Goal: Transaction & Acquisition: Purchase product/service

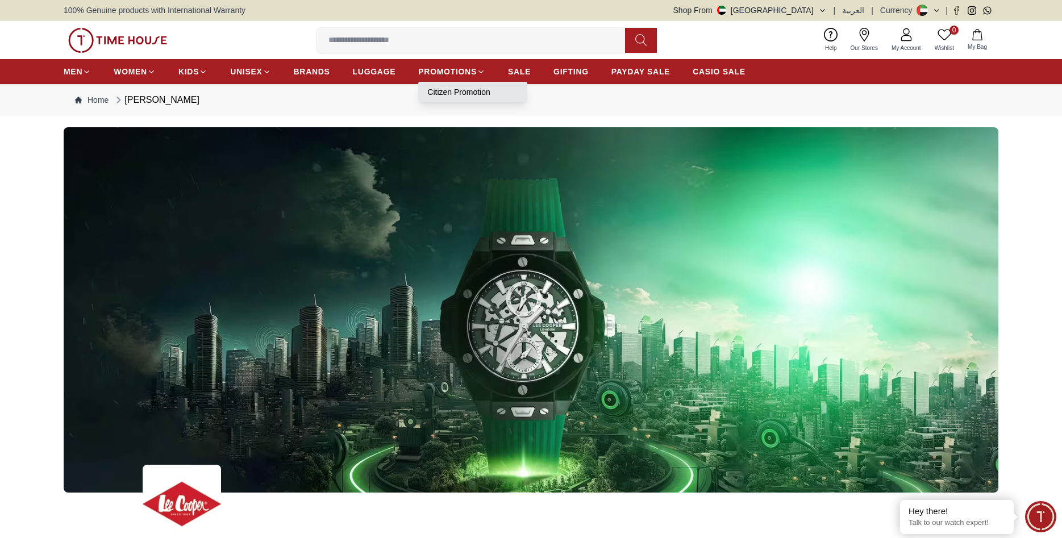
click at [452, 89] on link "Citizen Promotion" at bounding box center [472, 91] width 91 height 11
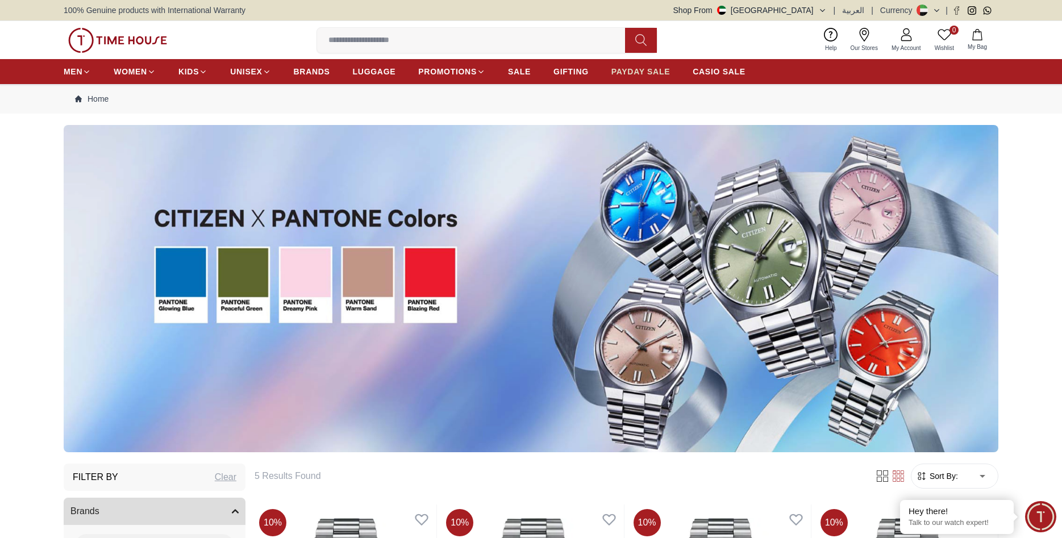
click at [631, 73] on span "PAYDAY SALE" at bounding box center [640, 71] width 59 height 11
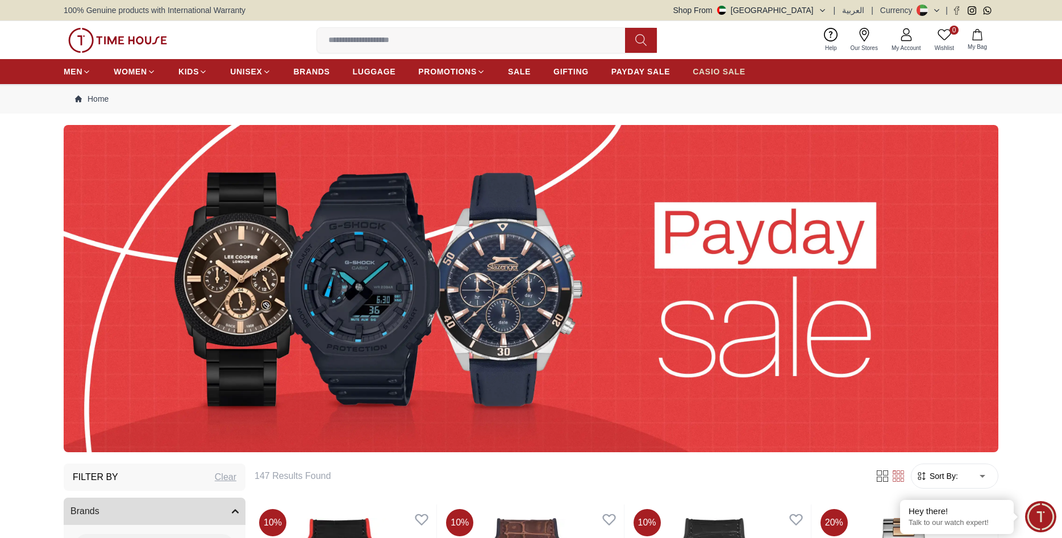
click at [702, 70] on span "CASIO SALE" at bounding box center [718, 71] width 53 height 11
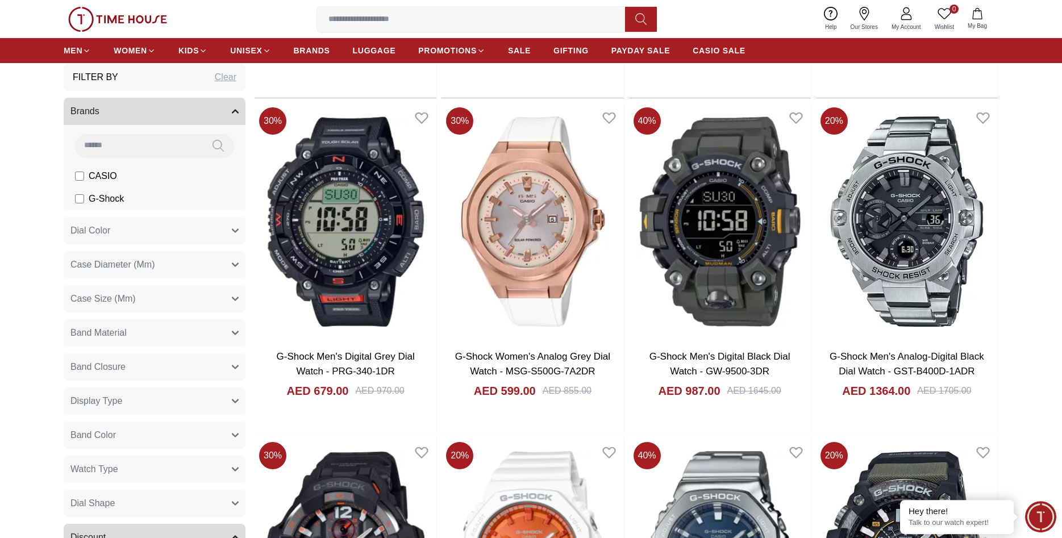
scroll to position [1101, 0]
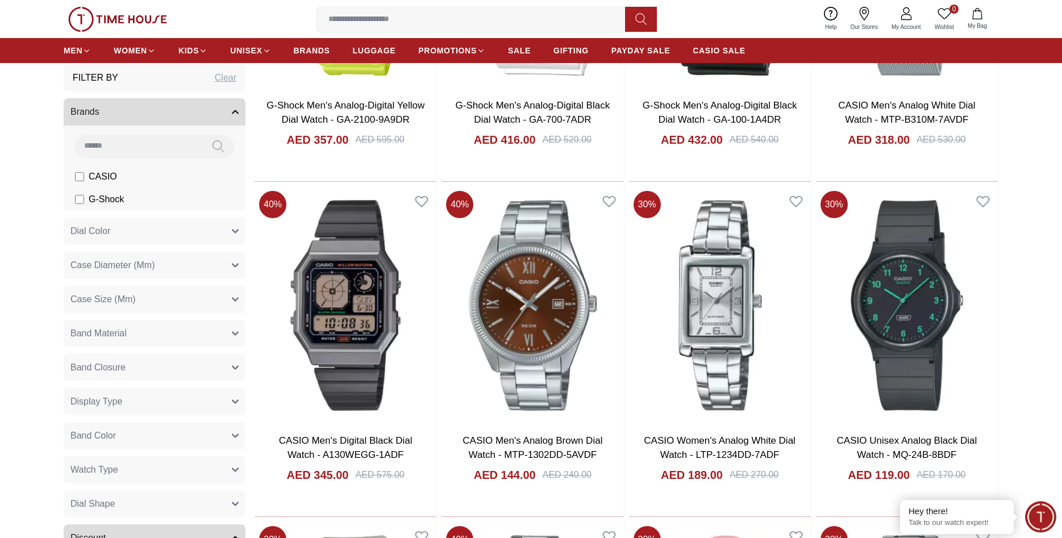
scroll to position [2665, 0]
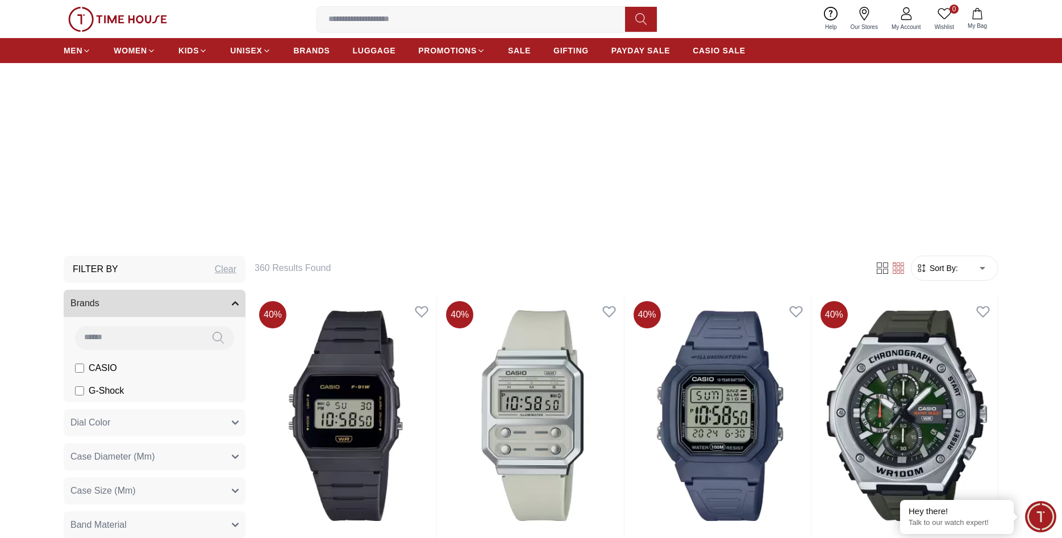
scroll to position [174, 0]
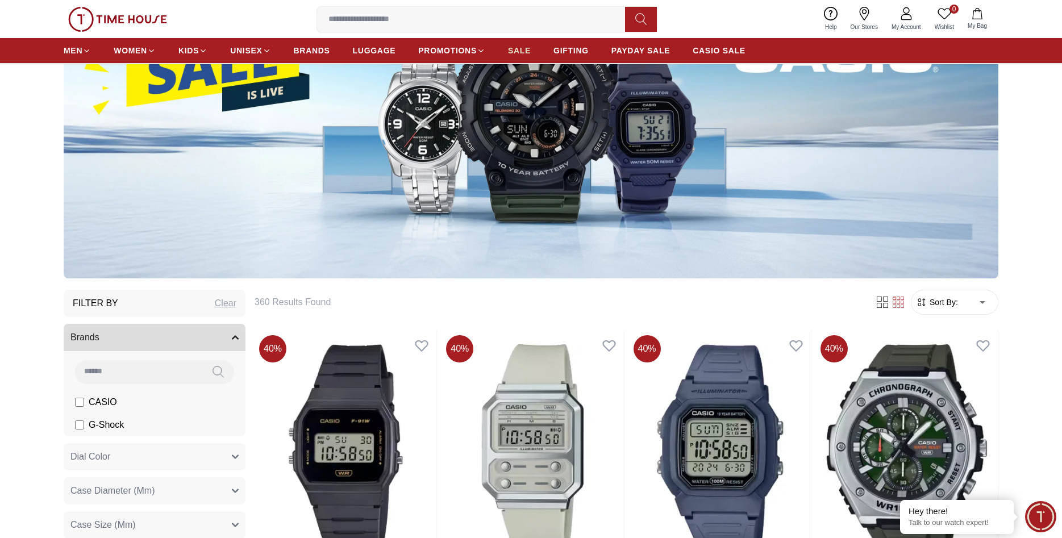
click at [521, 50] on span "SALE" at bounding box center [519, 50] width 23 height 11
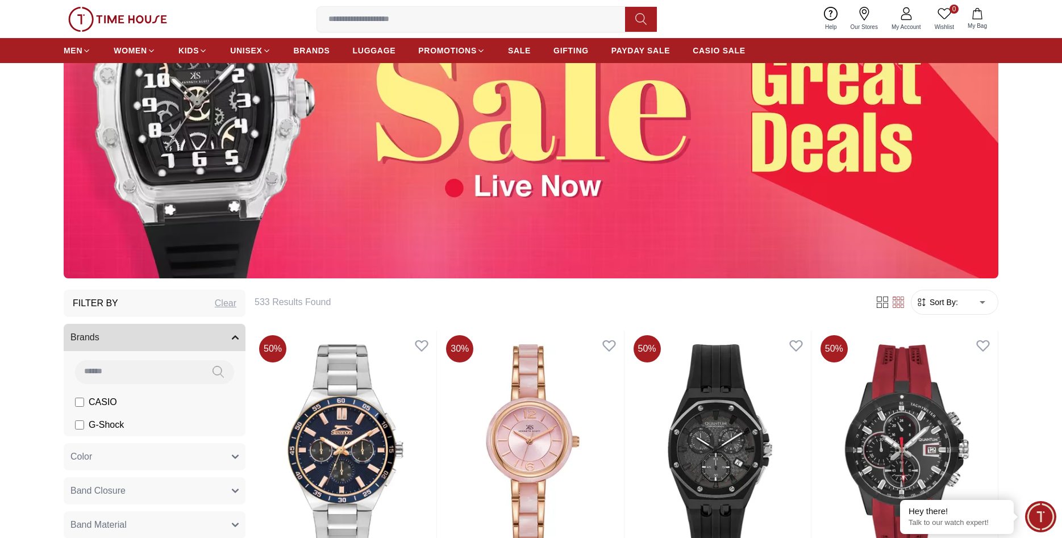
scroll to position [406, 0]
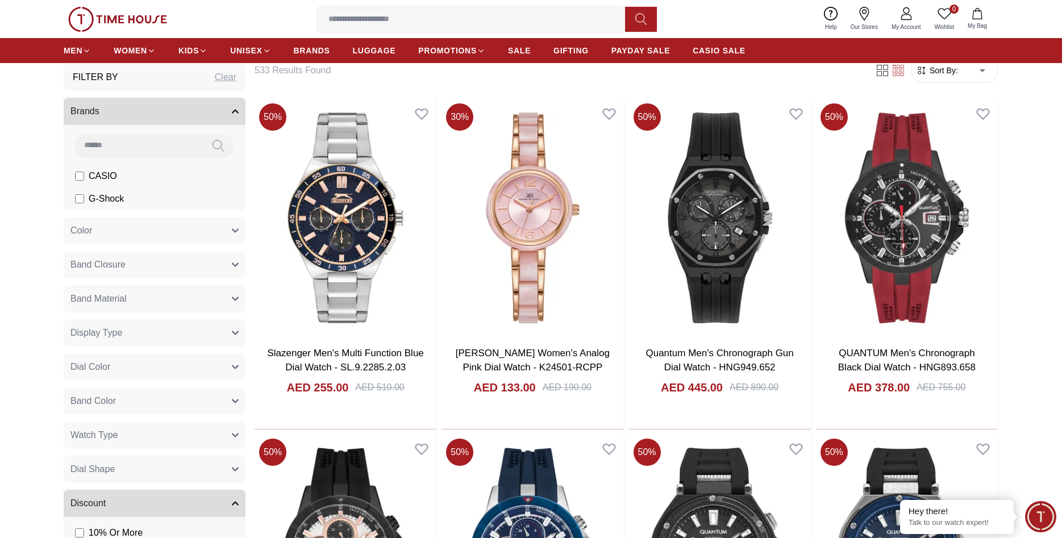
click at [232, 264] on button "Band Closure" at bounding box center [155, 264] width 182 height 27
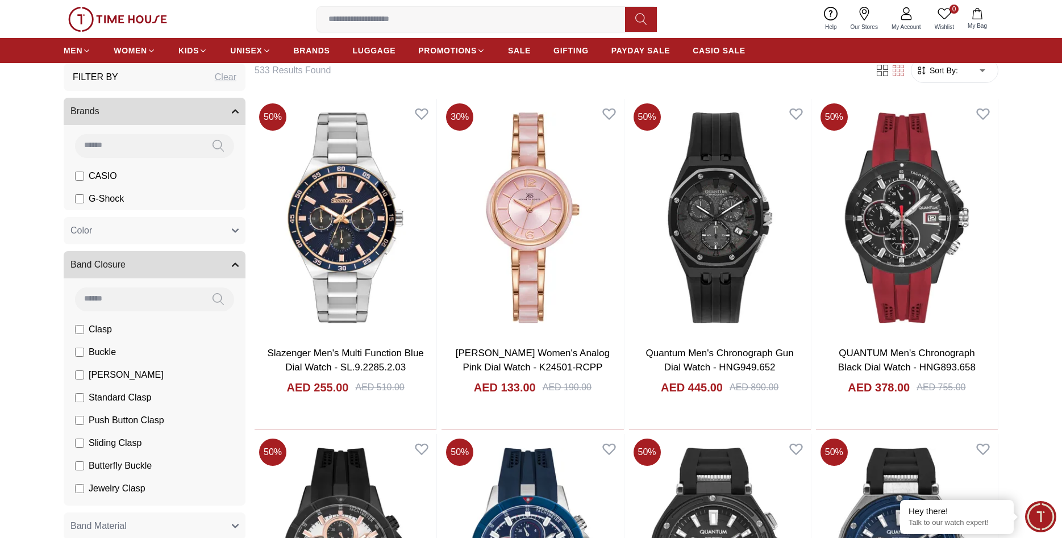
click at [232, 264] on icon "button" at bounding box center [235, 264] width 7 height 7
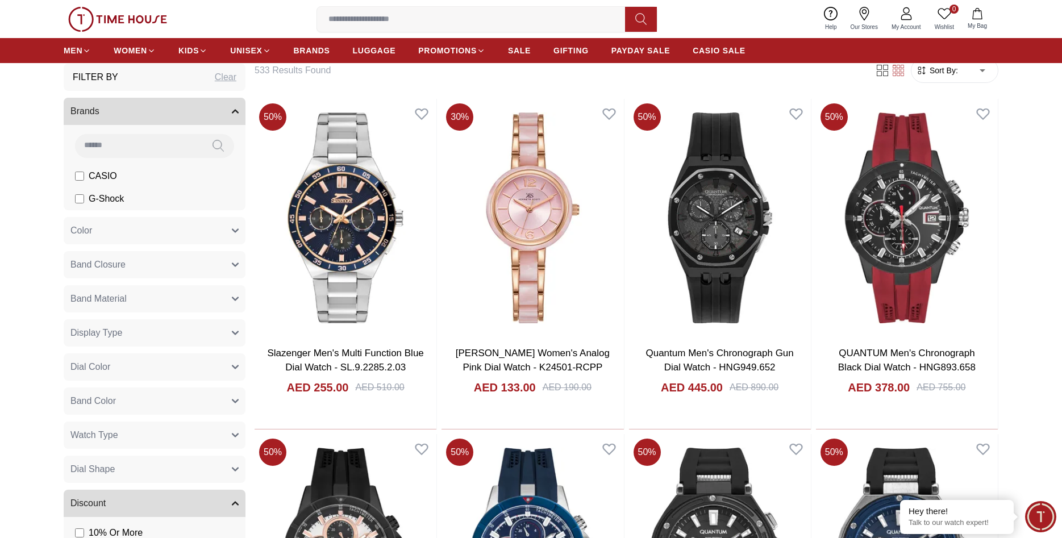
click at [201, 111] on button "Brands" at bounding box center [155, 111] width 182 height 27
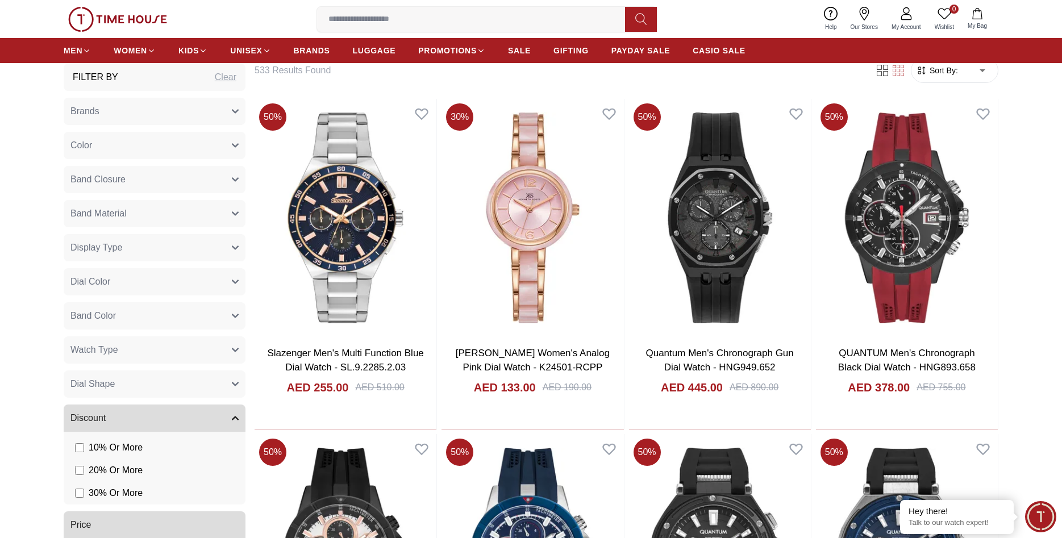
click at [218, 77] on div "Clear" at bounding box center [226, 77] width 22 height 14
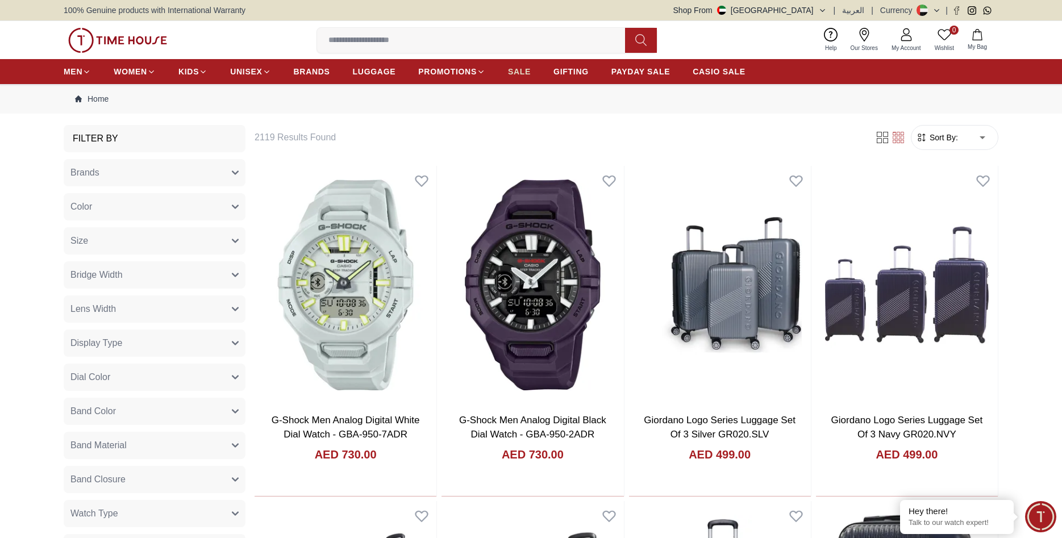
click at [519, 70] on span "SALE" at bounding box center [519, 71] width 23 height 11
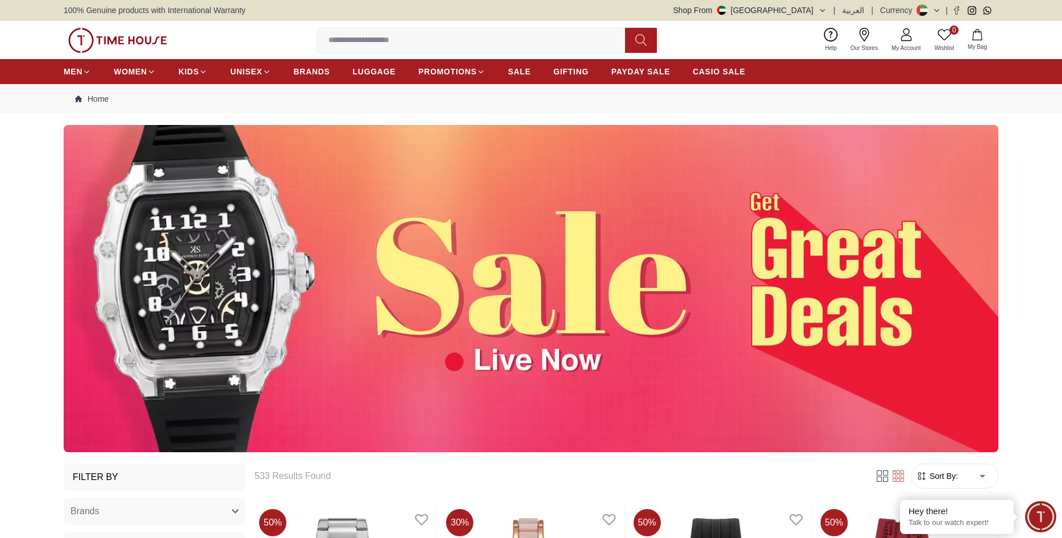
click at [478, 198] on img at bounding box center [531, 288] width 934 height 327
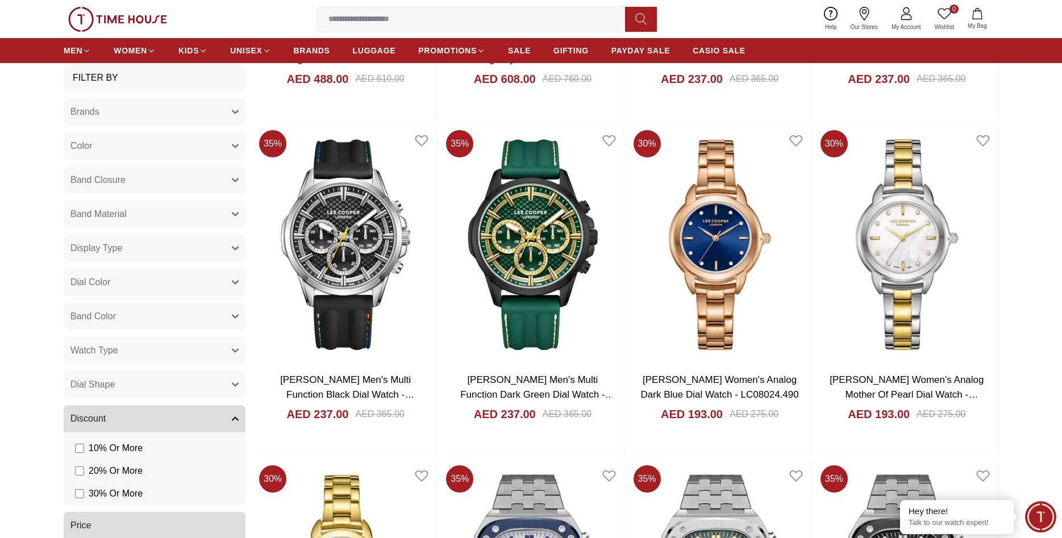
scroll to position [1391, 0]
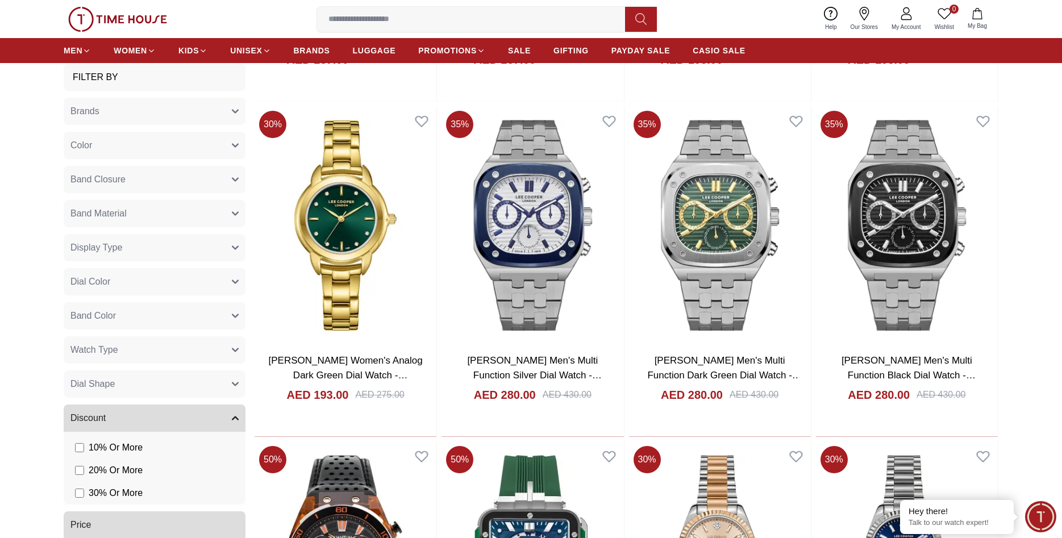
scroll to position [2028, 0]
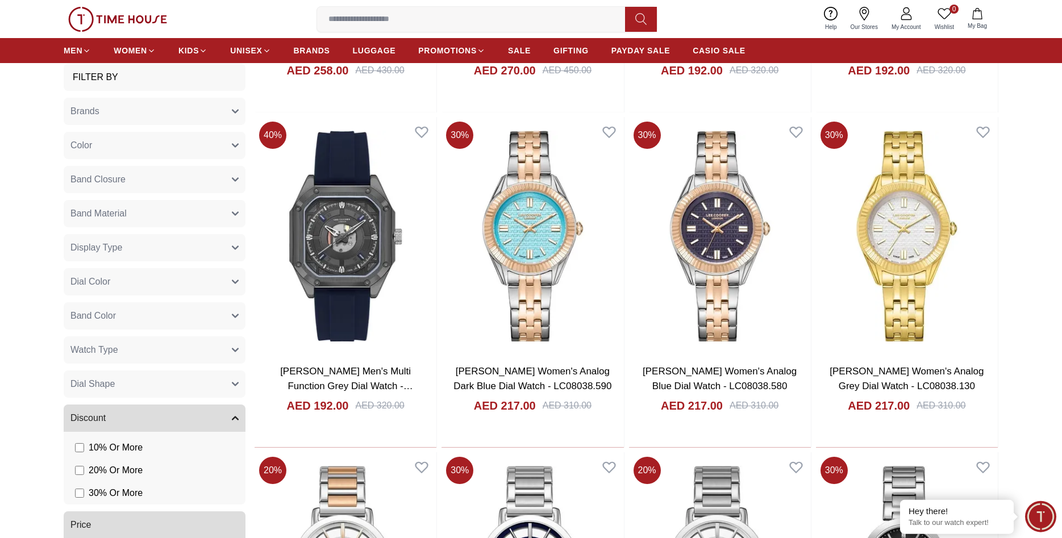
scroll to position [4461, 0]
